Goal: Task Accomplishment & Management: Complete application form

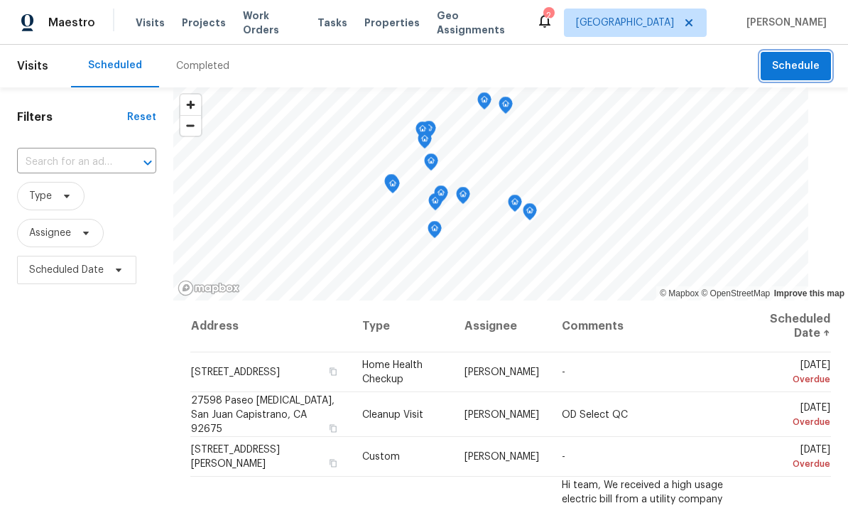
click at [794, 66] on span "Schedule" at bounding box center [796, 67] width 48 height 18
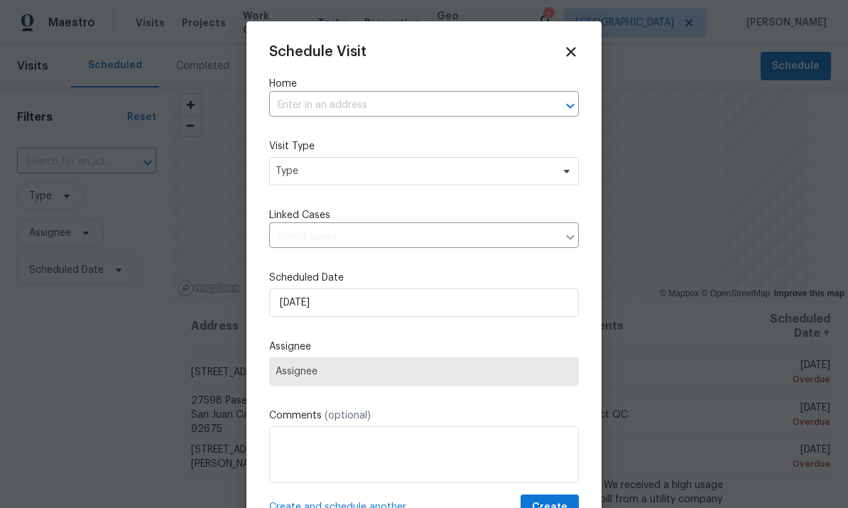
click at [467, 94] on input "text" at bounding box center [404, 105] width 270 height 22
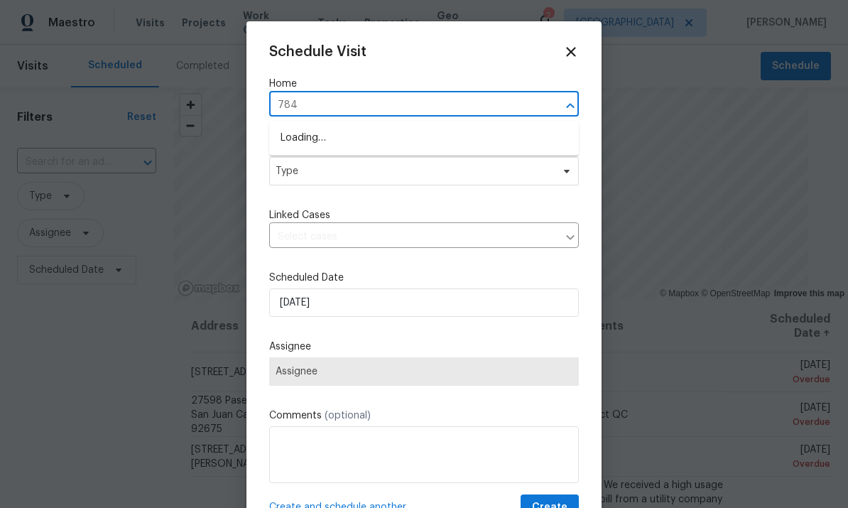
type input "7840"
click at [320, 133] on li "[STREET_ADDRESS][PERSON_NAME]" at bounding box center [424, 137] width 310 height 23
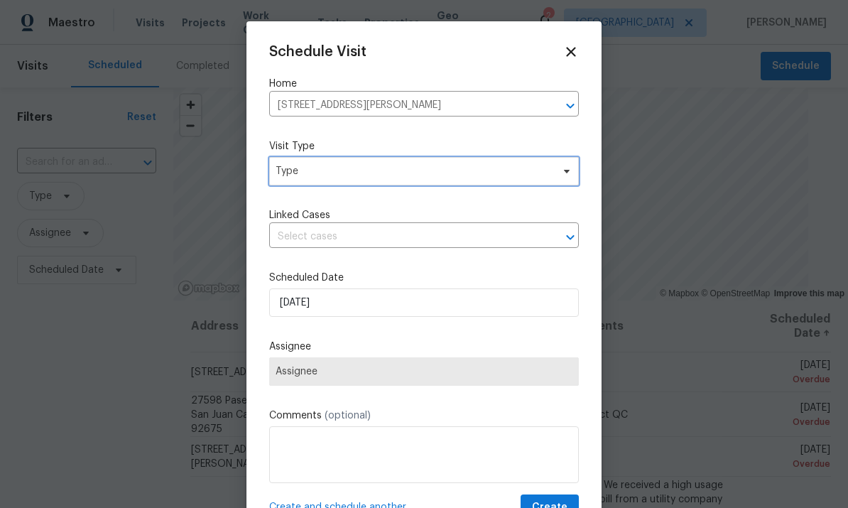
click at [322, 173] on span "Type" at bounding box center [413, 171] width 276 height 14
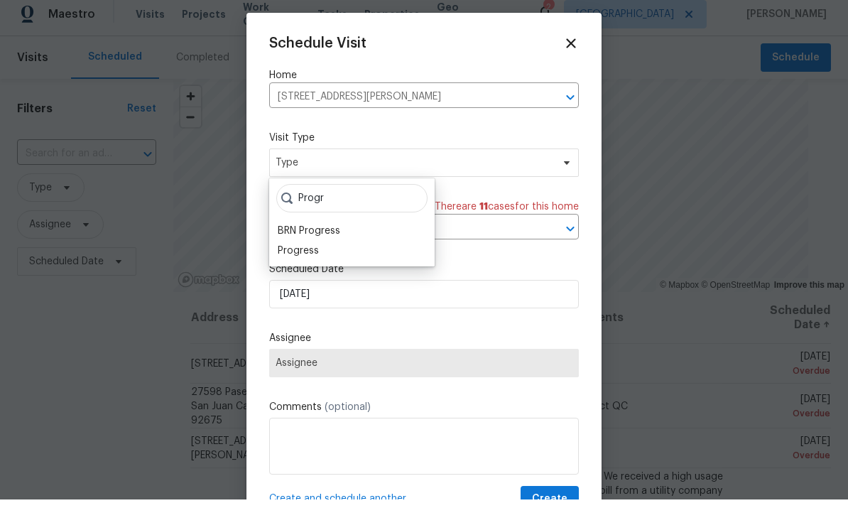
scroll to position [9, 0]
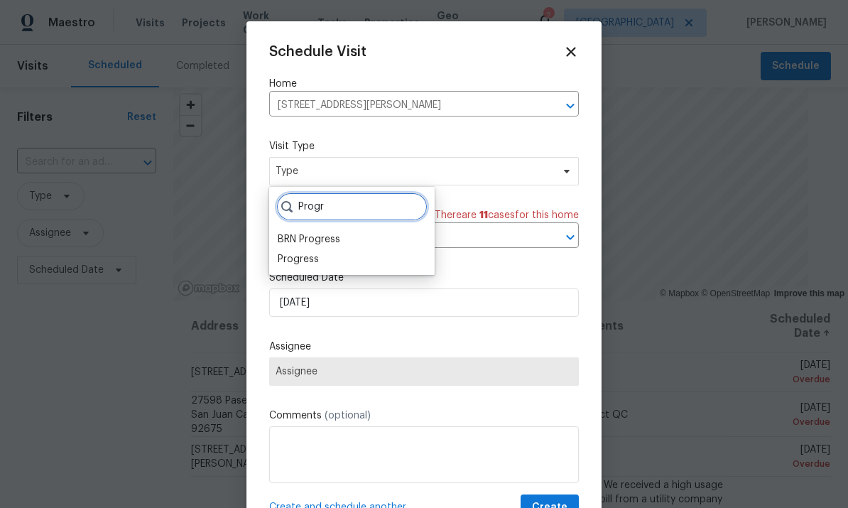
type input "Progr"
click at [296, 252] on div "Progress" at bounding box center [298, 259] width 41 height 14
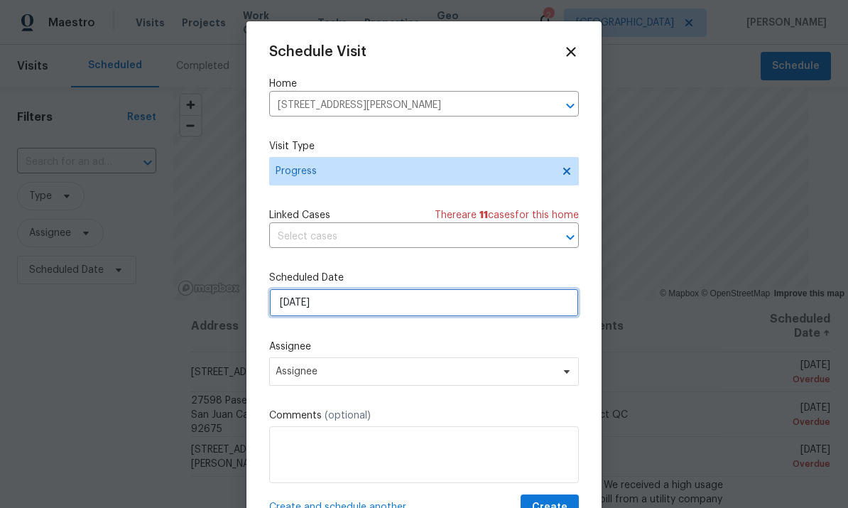
click at [337, 300] on input "8/13/2025" at bounding box center [424, 302] width 310 height 28
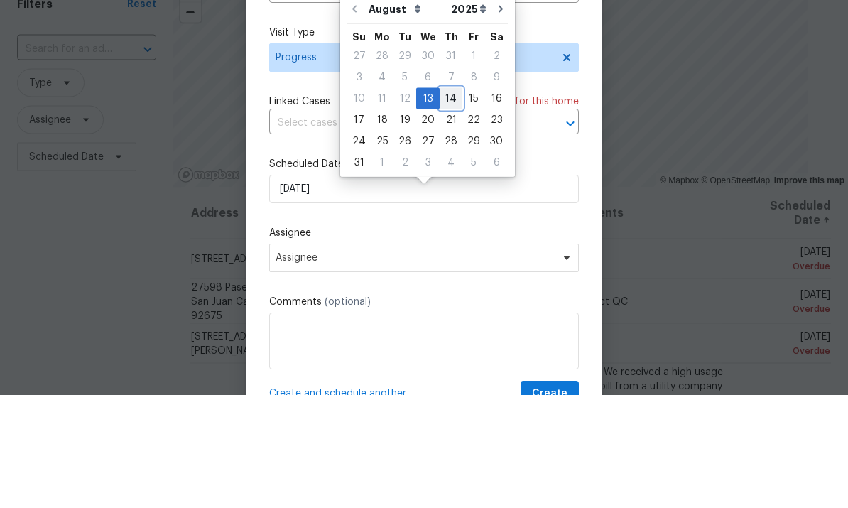
click at [451, 202] on div "14" at bounding box center [450, 212] width 23 height 20
type input "8/14/2025"
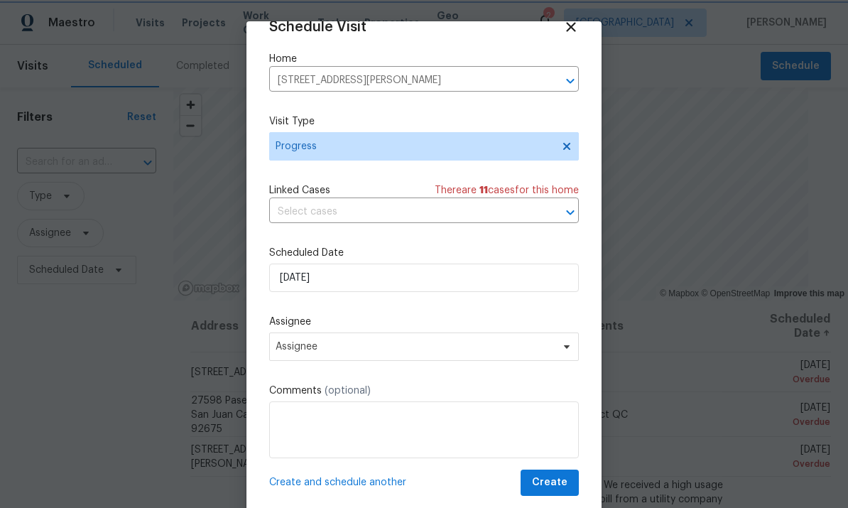
scroll to position [28, 0]
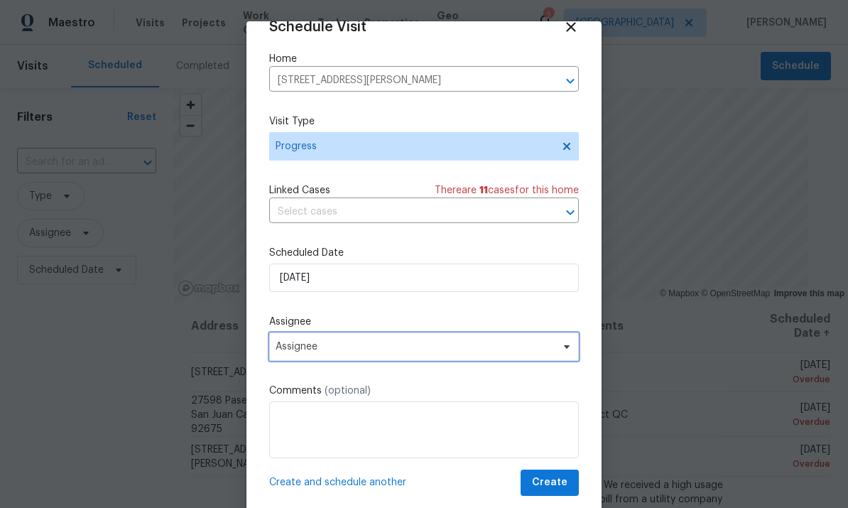
click at [498, 345] on span "Assignee" at bounding box center [414, 346] width 278 height 11
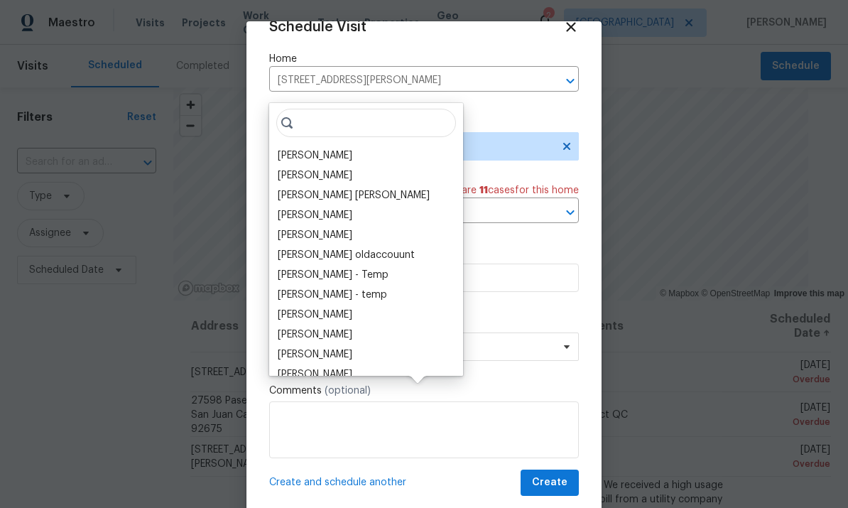
click at [288, 148] on div "[PERSON_NAME]" at bounding box center [315, 155] width 75 height 14
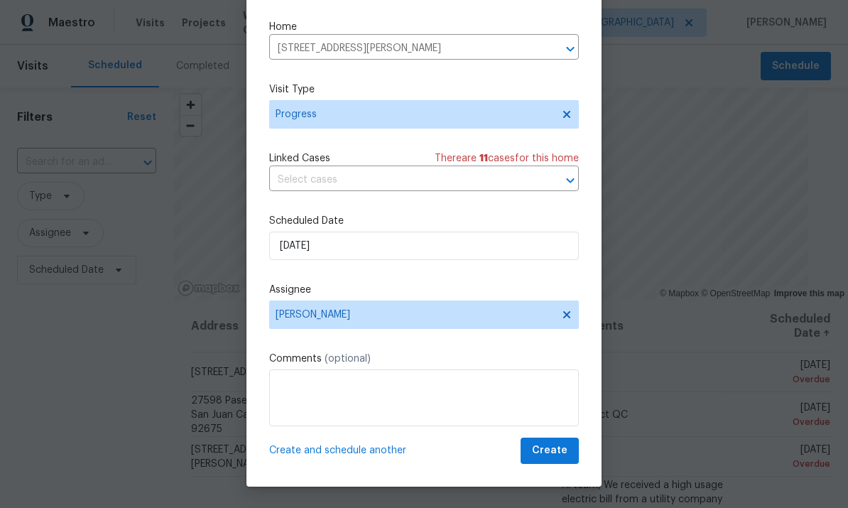
scroll to position [32, 0]
click at [557, 452] on span "Create" at bounding box center [549, 451] width 35 height 18
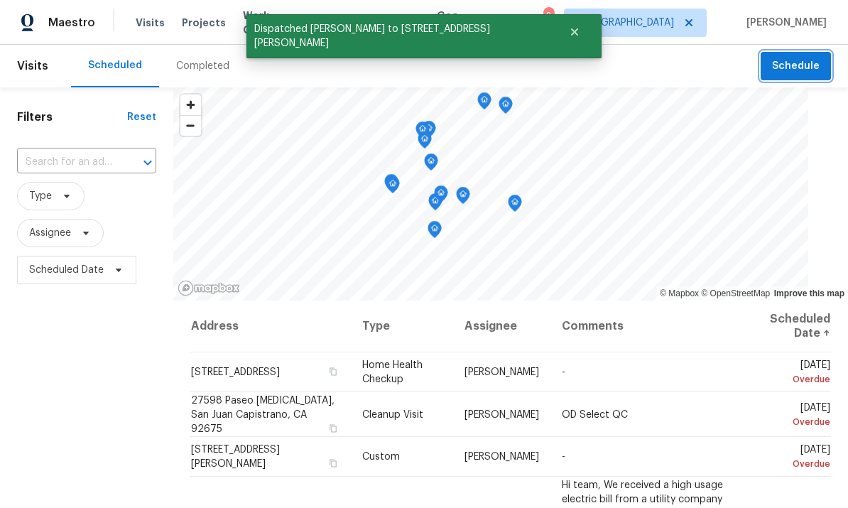
scroll to position [0, 0]
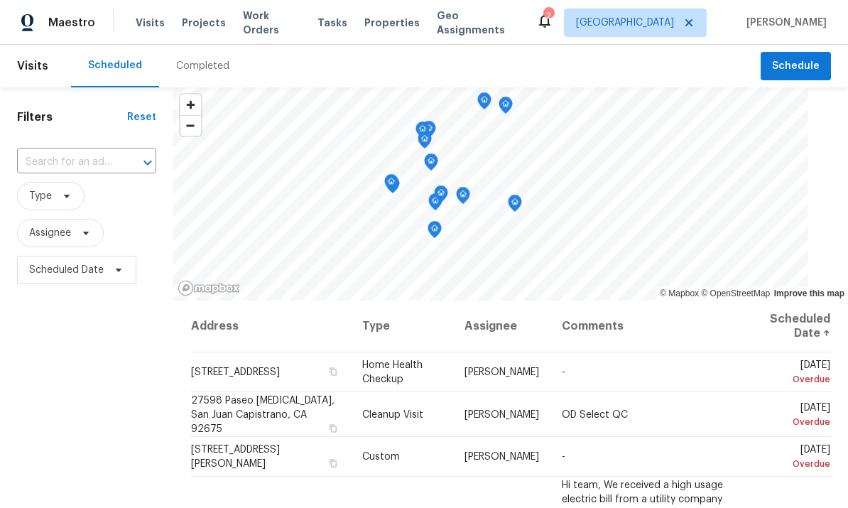
click at [383, 24] on span "Properties" at bounding box center [391, 23] width 55 height 14
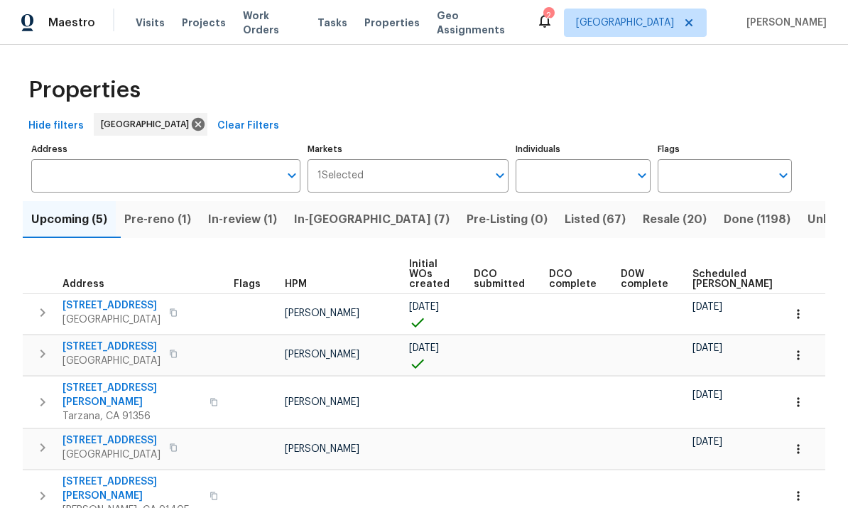
click at [586, 173] on input "Individuals" at bounding box center [571, 175] width 113 height 33
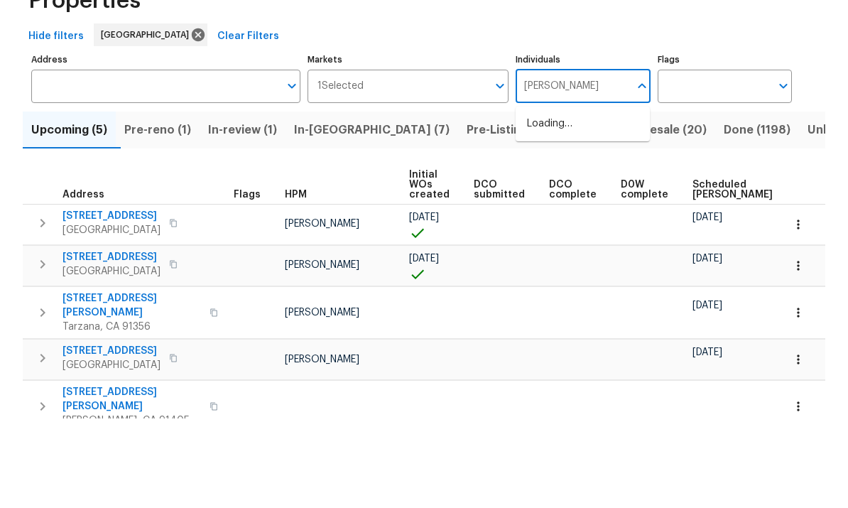
type input "[PERSON_NAME]"
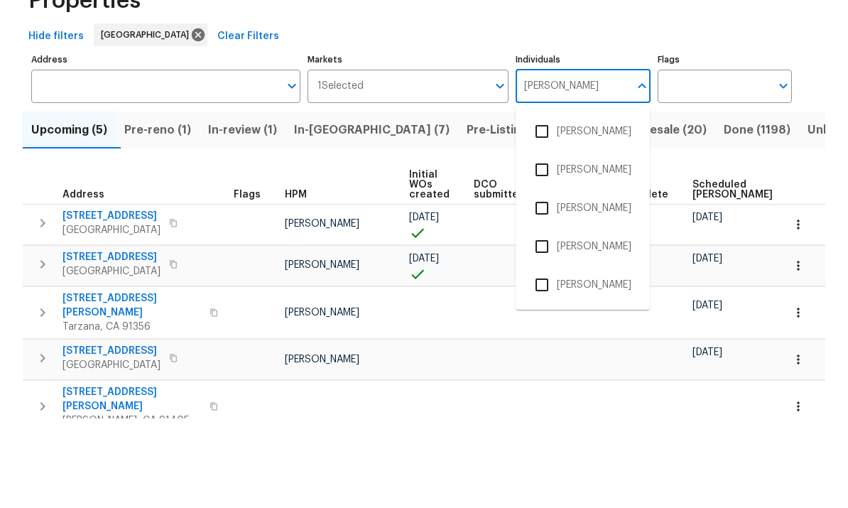
scroll to position [53, 0]
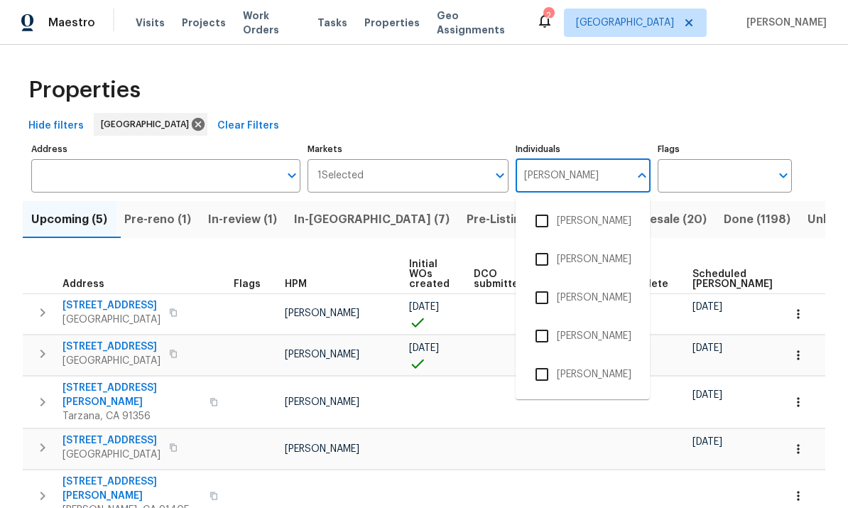
click at [543, 359] on input "checkbox" at bounding box center [542, 374] width 30 height 30
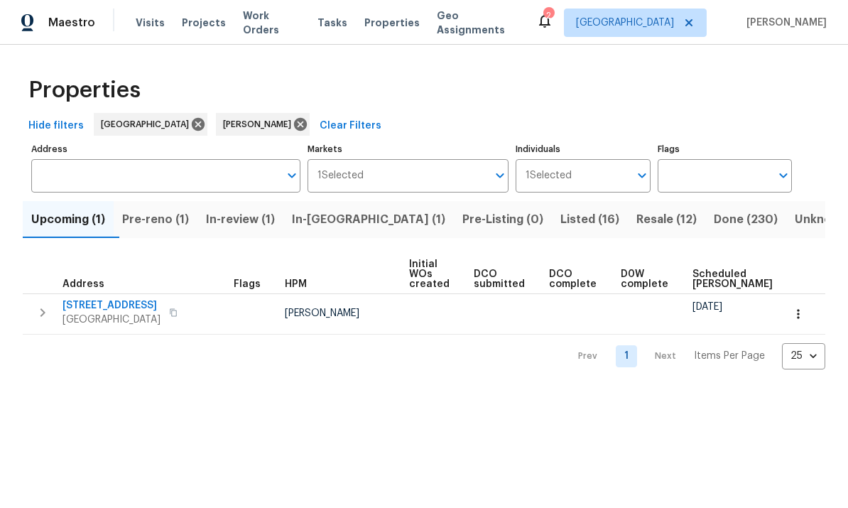
click at [153, 207] on button "Pre-reno (1)" at bounding box center [156, 219] width 84 height 37
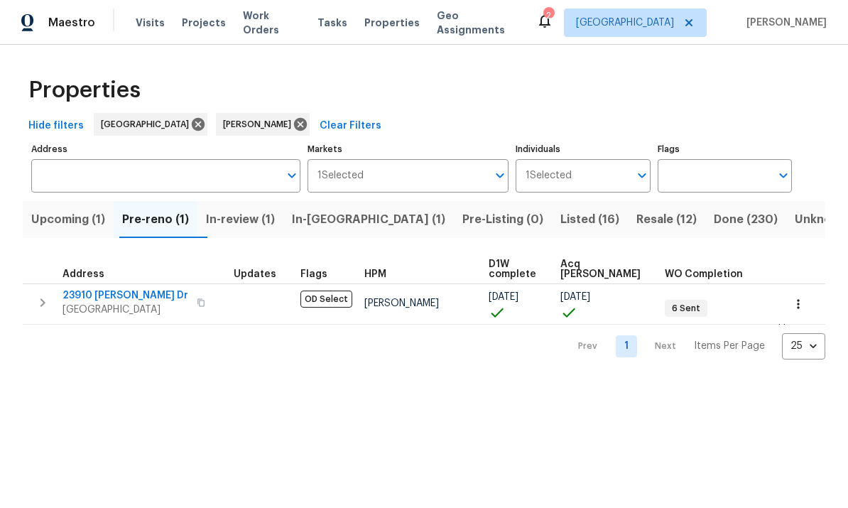
click at [636, 222] on span "Resale (12)" at bounding box center [666, 219] width 60 height 20
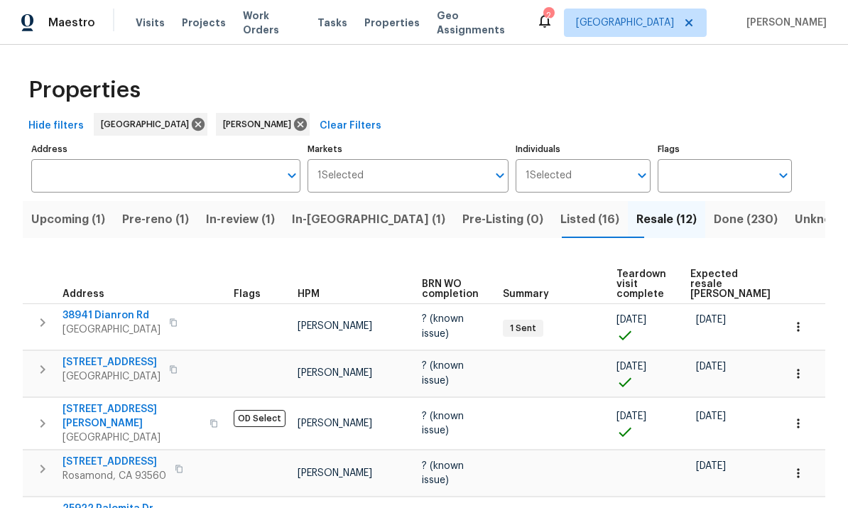
click at [560, 209] on span "Listed (16)" at bounding box center [589, 219] width 59 height 20
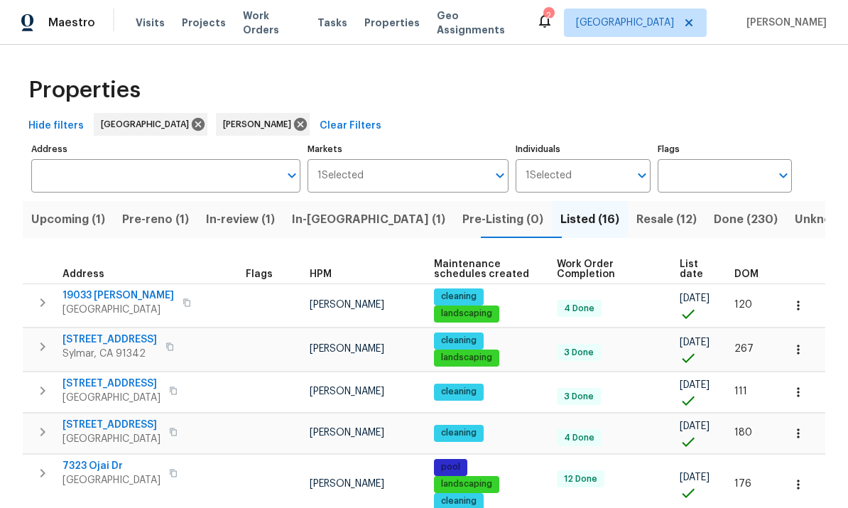
scroll to position [4, 0]
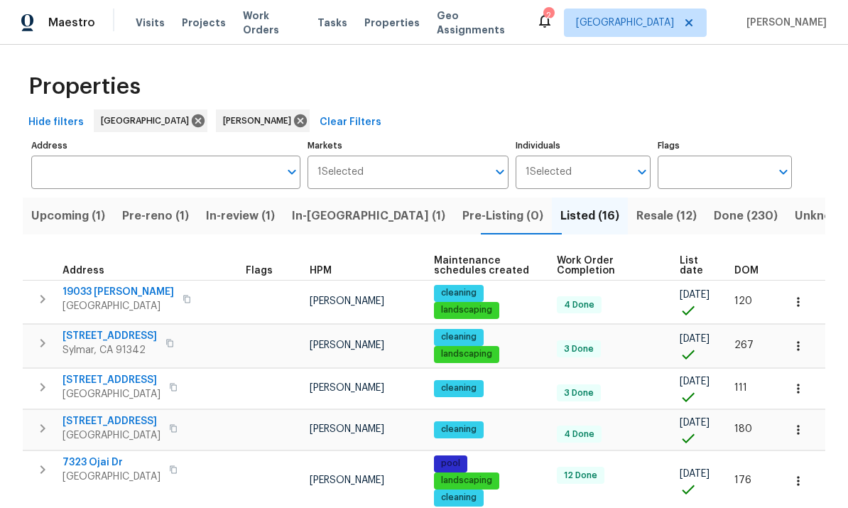
click at [755, 268] on span "DOM" at bounding box center [746, 271] width 24 height 10
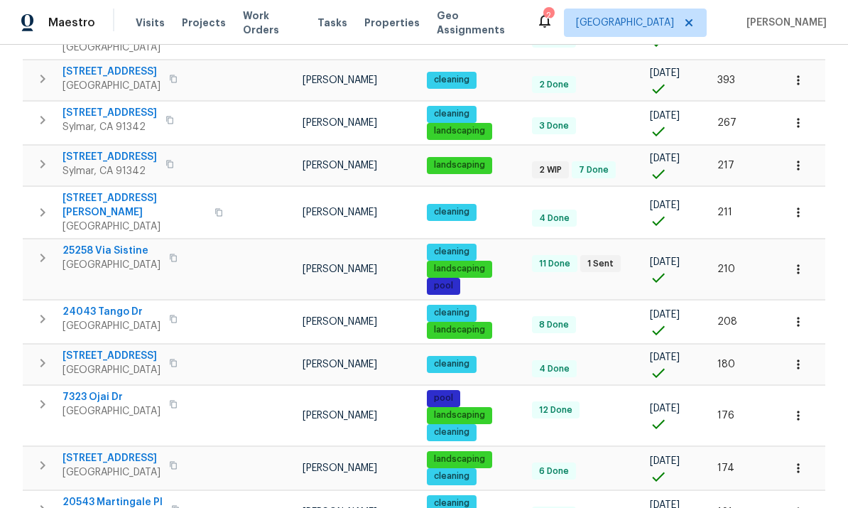
scroll to position [285, 0]
